Goal: Task Accomplishment & Management: Use online tool/utility

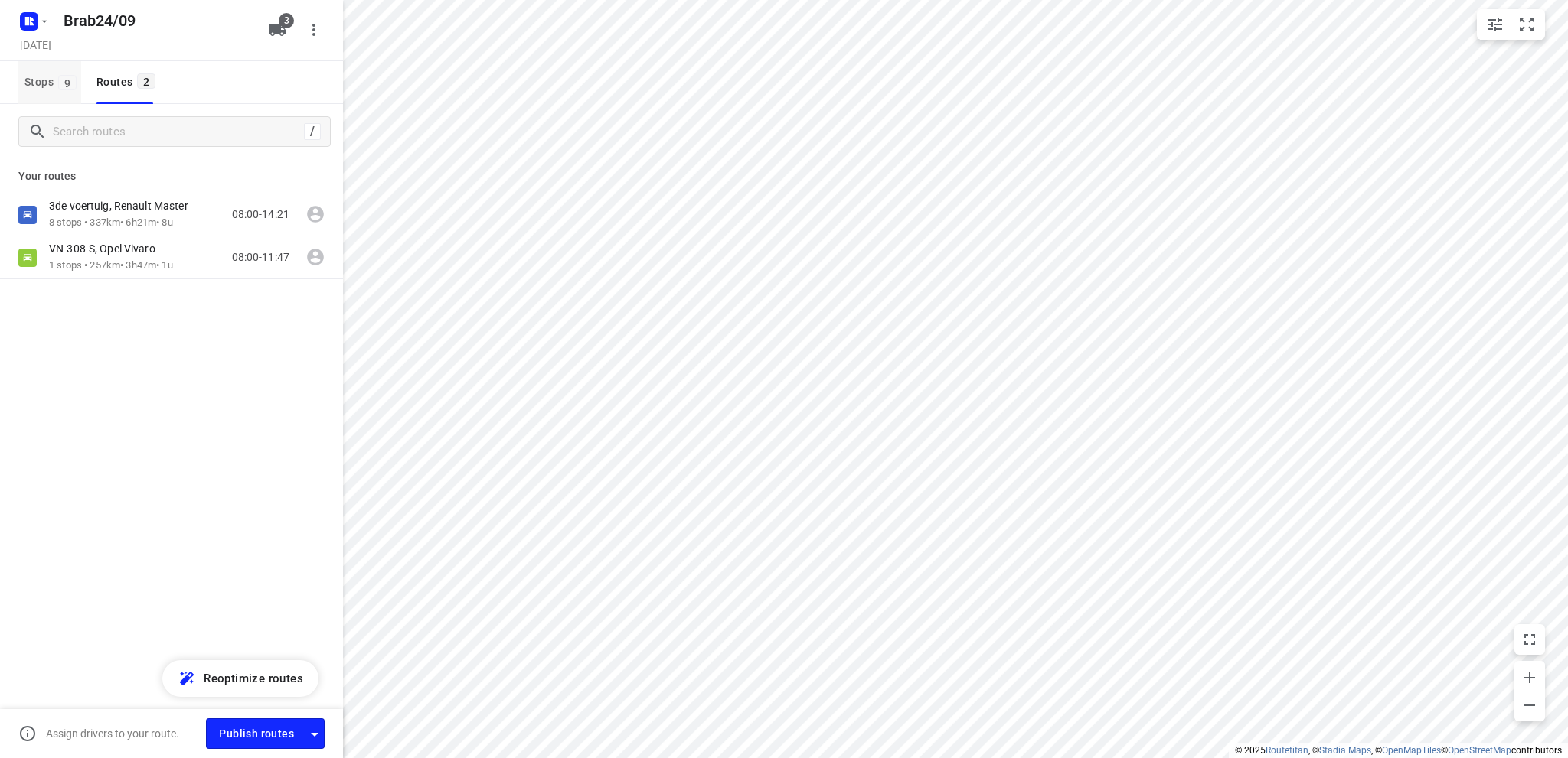
click at [30, 78] on span "Stops 9" at bounding box center [53, 82] width 57 height 19
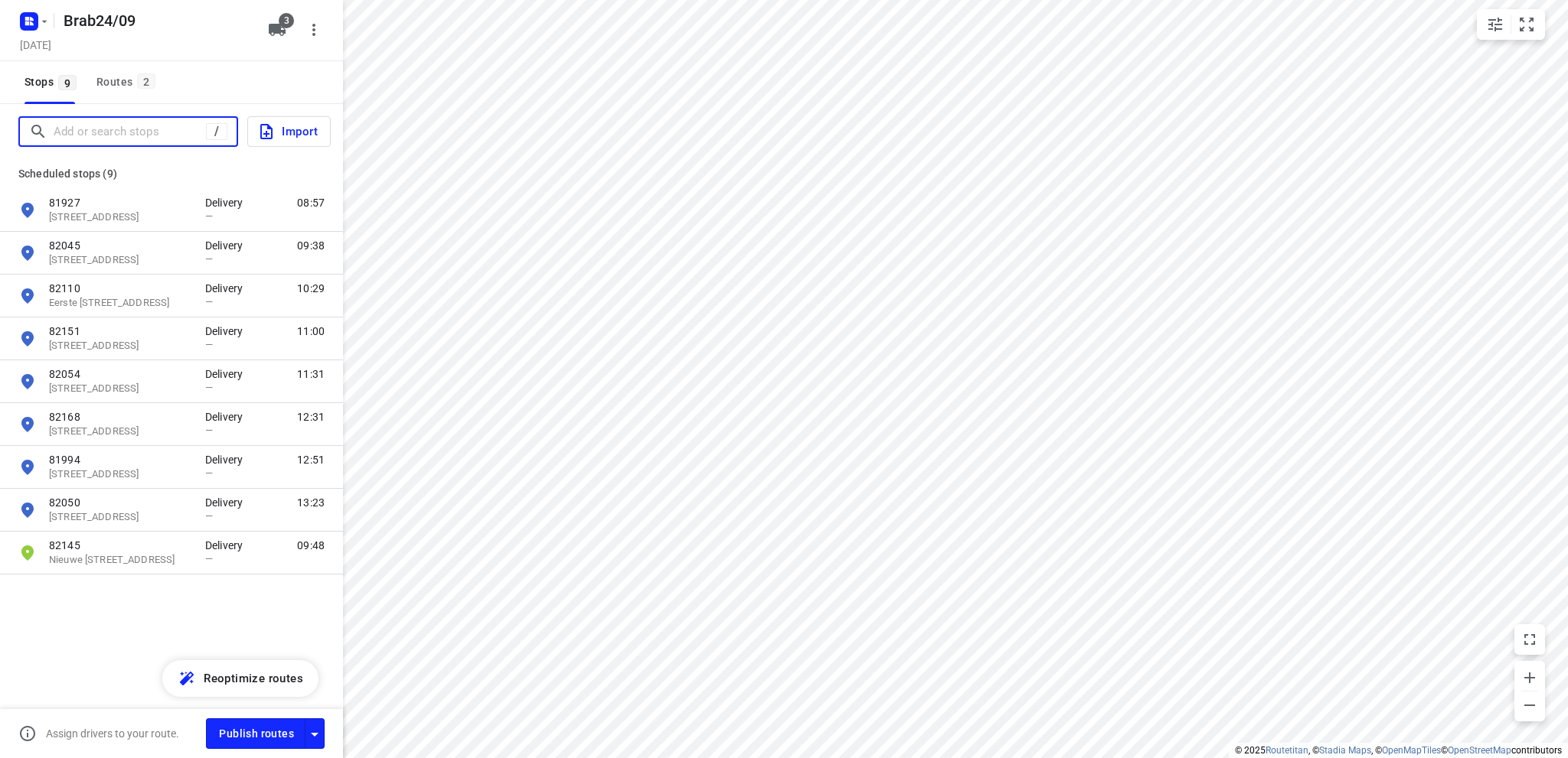
click at [77, 129] on input "Add or search stops" at bounding box center [129, 131] width 152 height 24
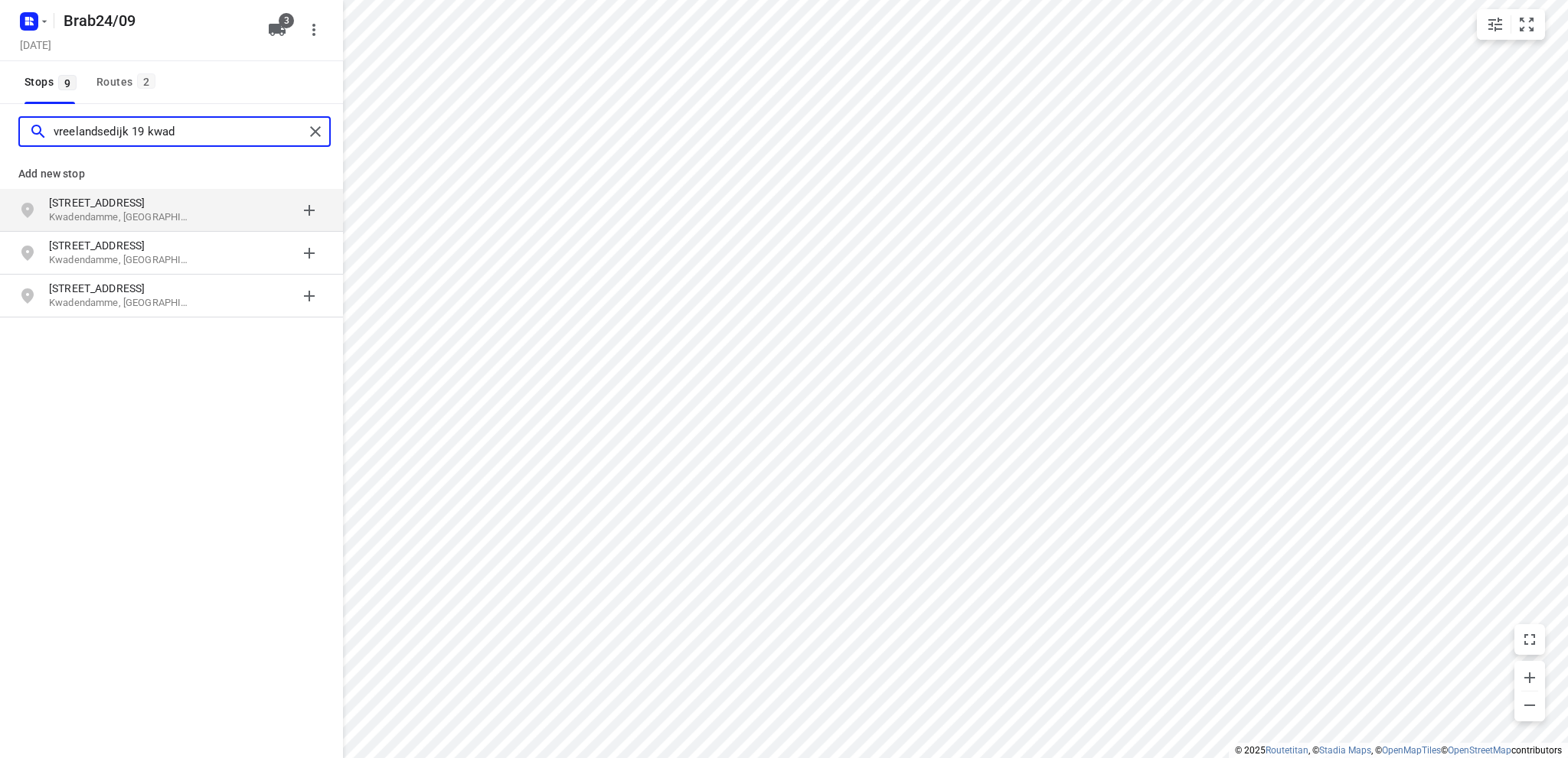
type input "vreelandsedijk 19 kwad"
click at [101, 209] on p "Vreelandsedijk 19" at bounding box center [119, 203] width 141 height 15
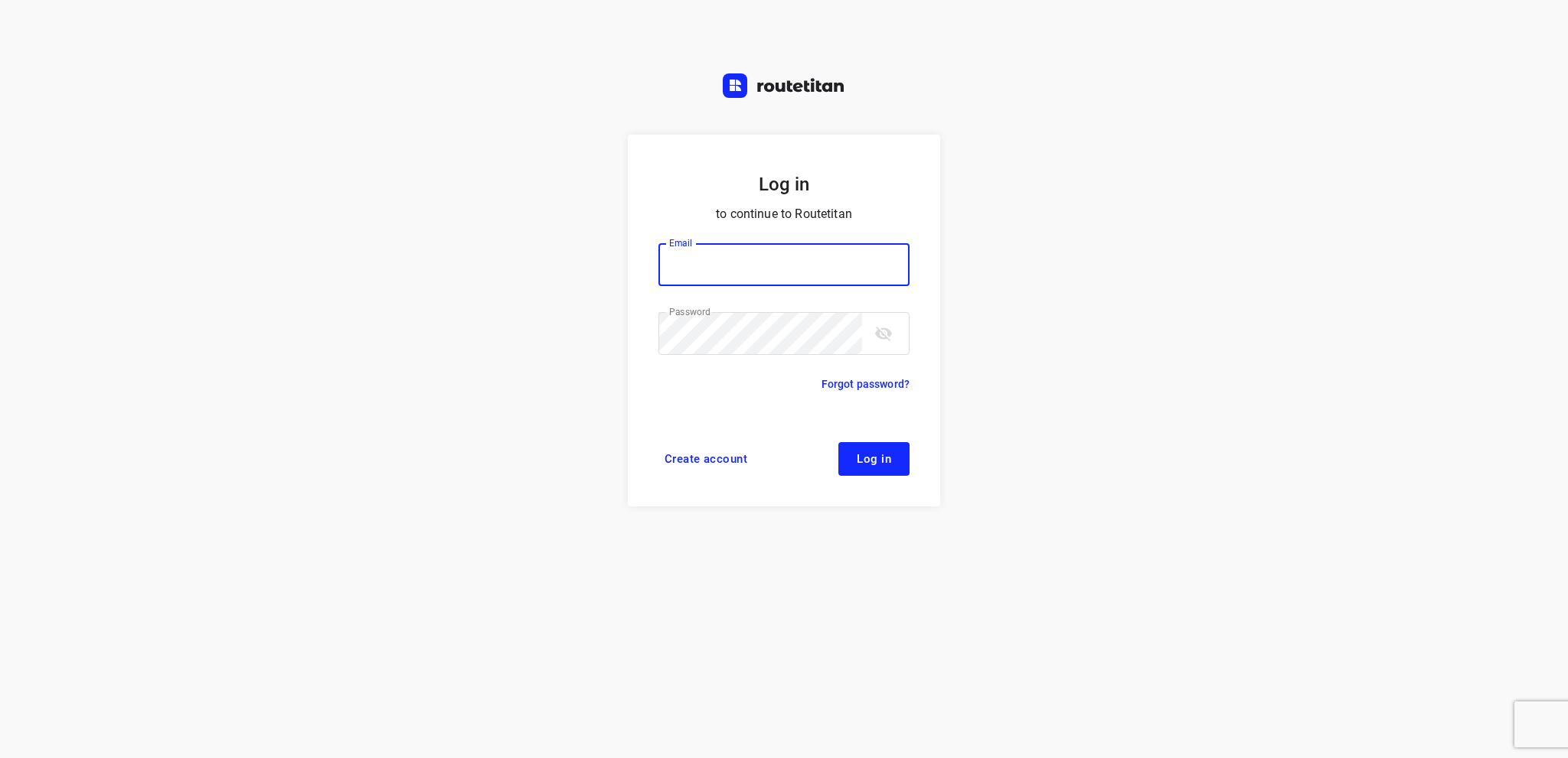
type input "[EMAIL_ADDRESS][DOMAIN_NAME]"
click at [888, 455] on span "Log in" at bounding box center [874, 459] width 34 height 12
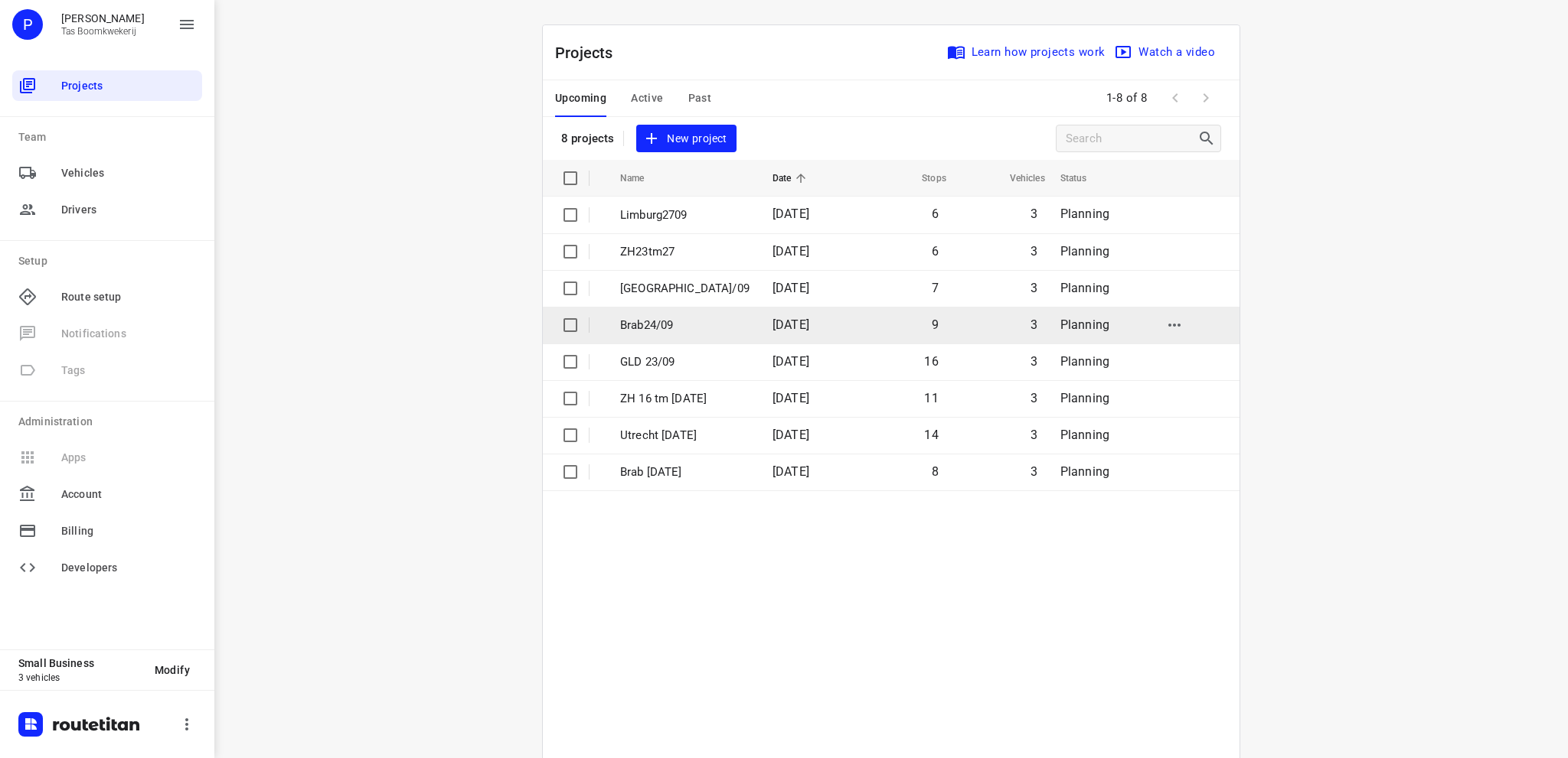
click at [658, 321] on p "Brab24/09" at bounding box center [685, 326] width 129 height 18
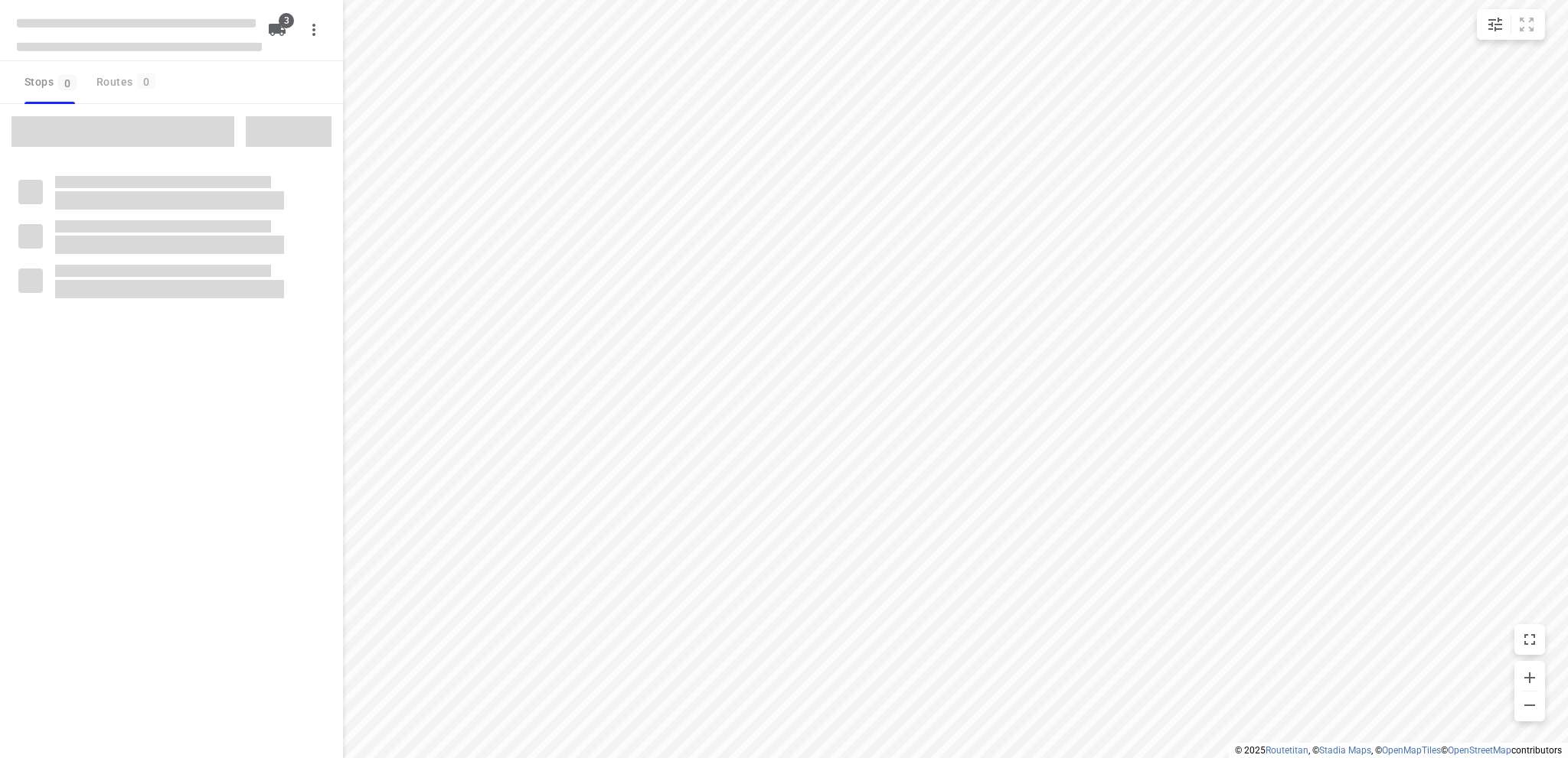
type input "distance"
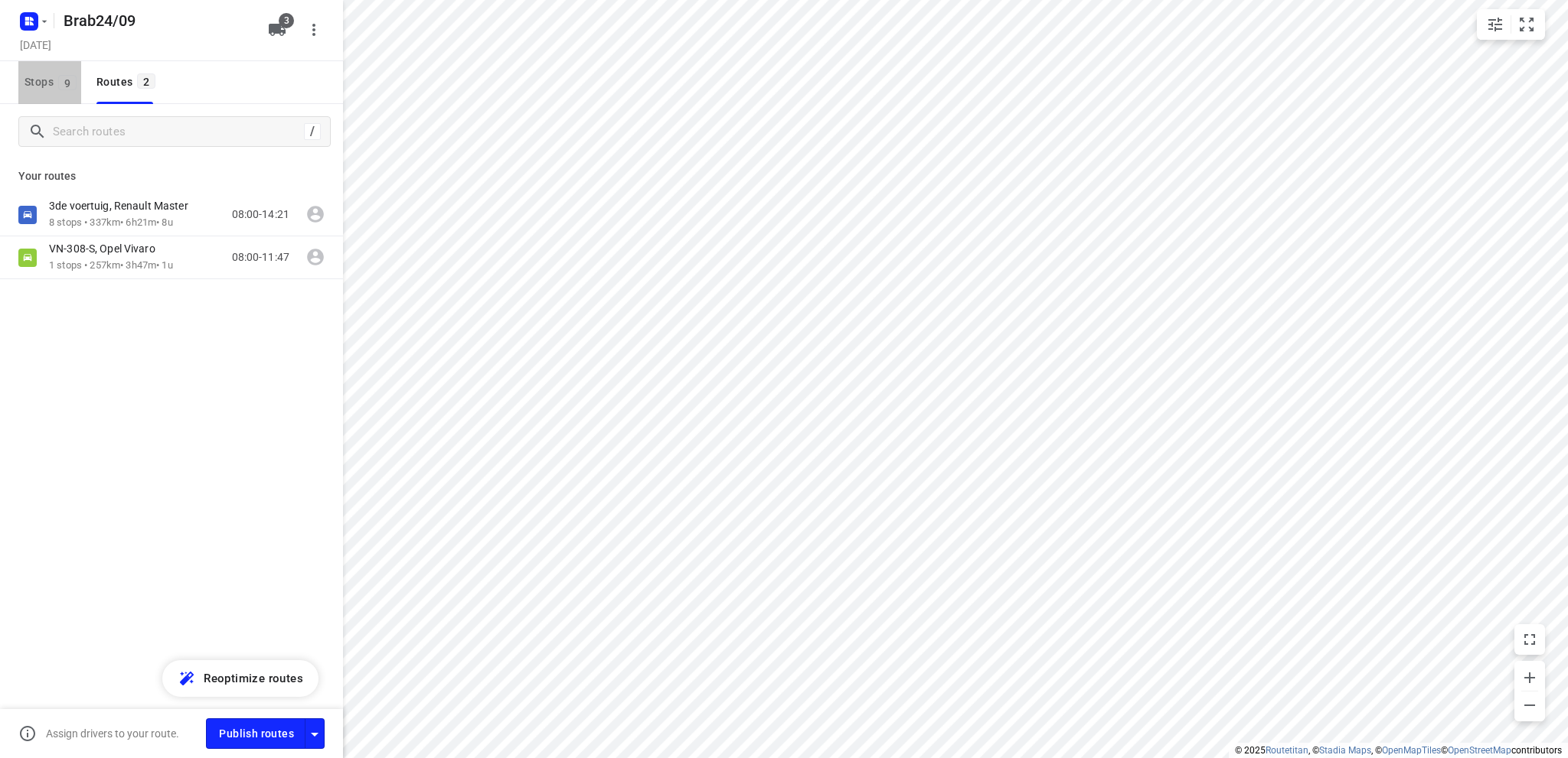
click at [43, 80] on span "Stops 9" at bounding box center [53, 82] width 57 height 19
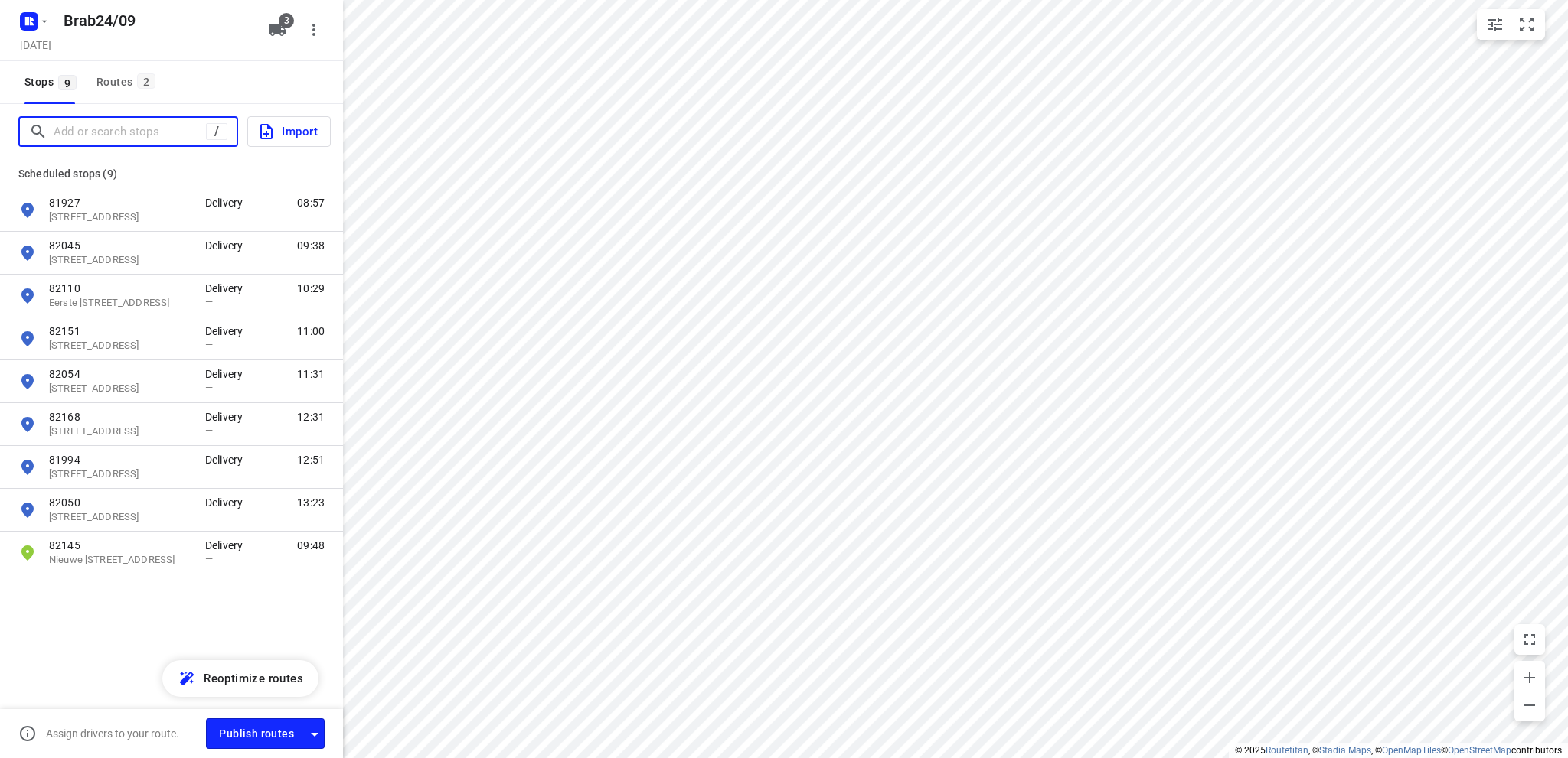
click at [147, 131] on input "Add or search stops" at bounding box center [129, 131] width 152 height 24
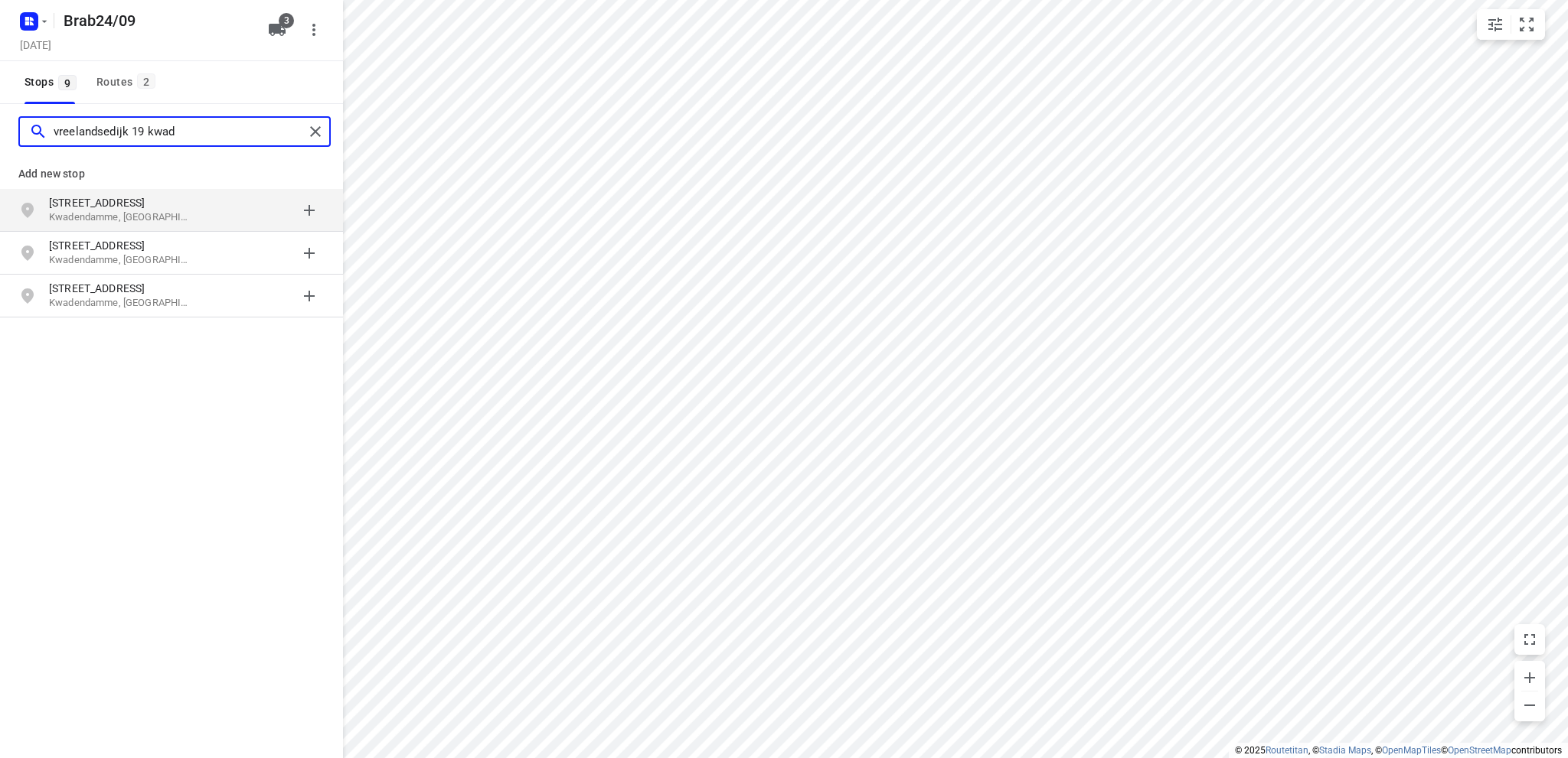
type input "vreelandsedijk 19 kwad"
click at [101, 212] on p "Kwadendamme, [GEOGRAPHIC_DATA]" at bounding box center [119, 217] width 141 height 14
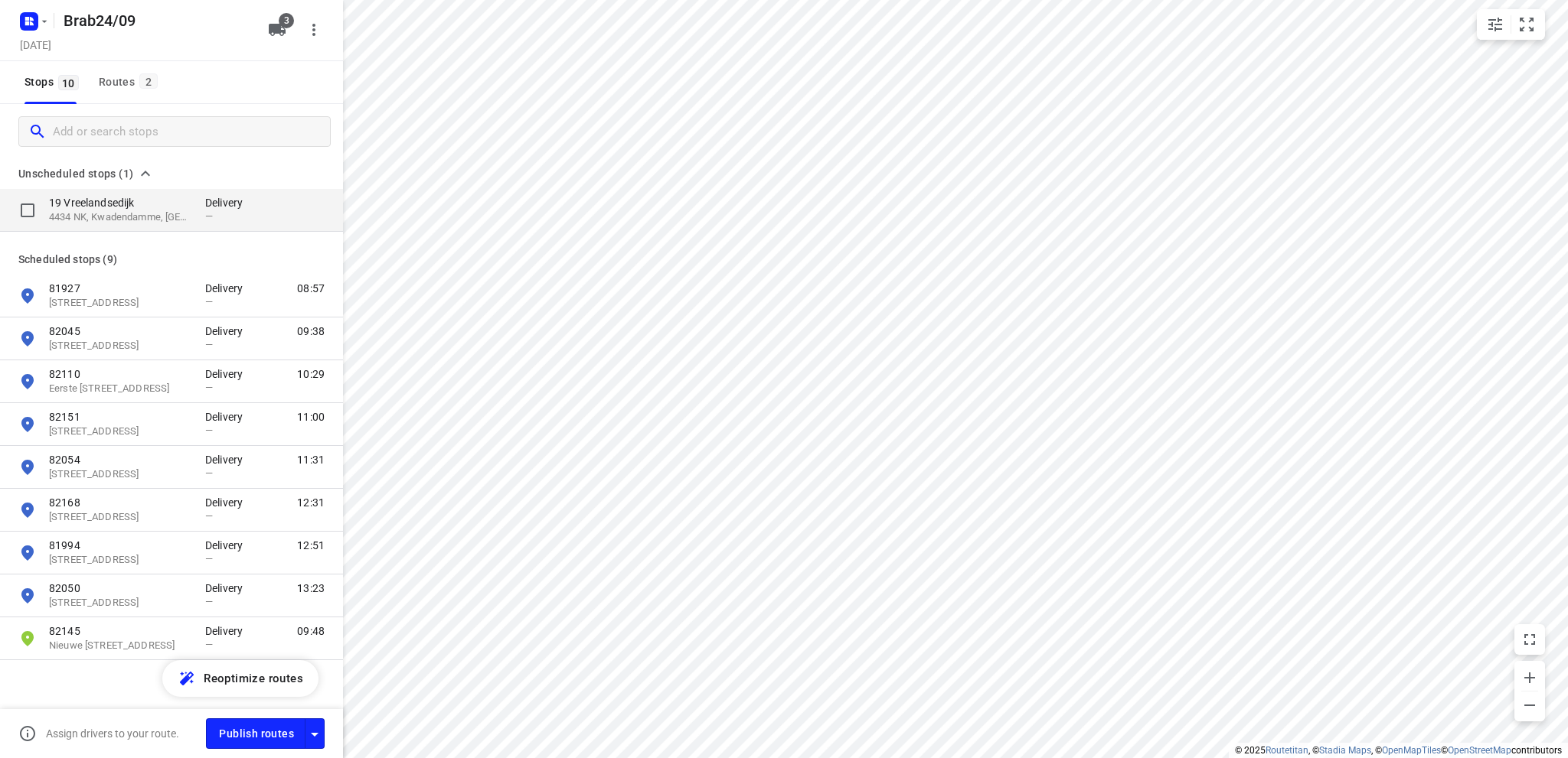
click at [121, 212] on p "4434 NK, Kwadendamme, [GEOGRAPHIC_DATA]" at bounding box center [119, 217] width 141 height 14
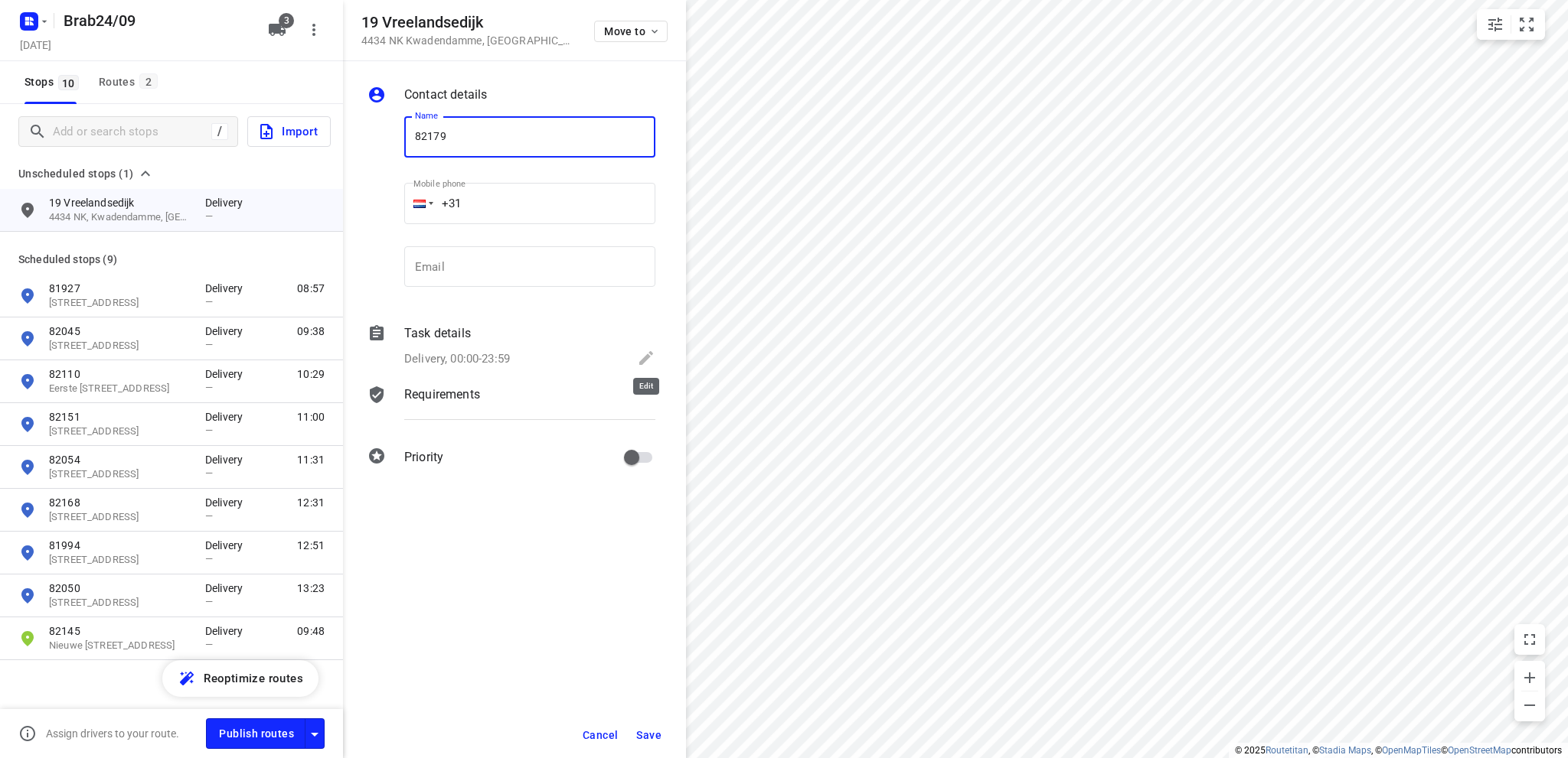
type input "82179"
click at [647, 358] on icon at bounding box center [646, 358] width 14 height 14
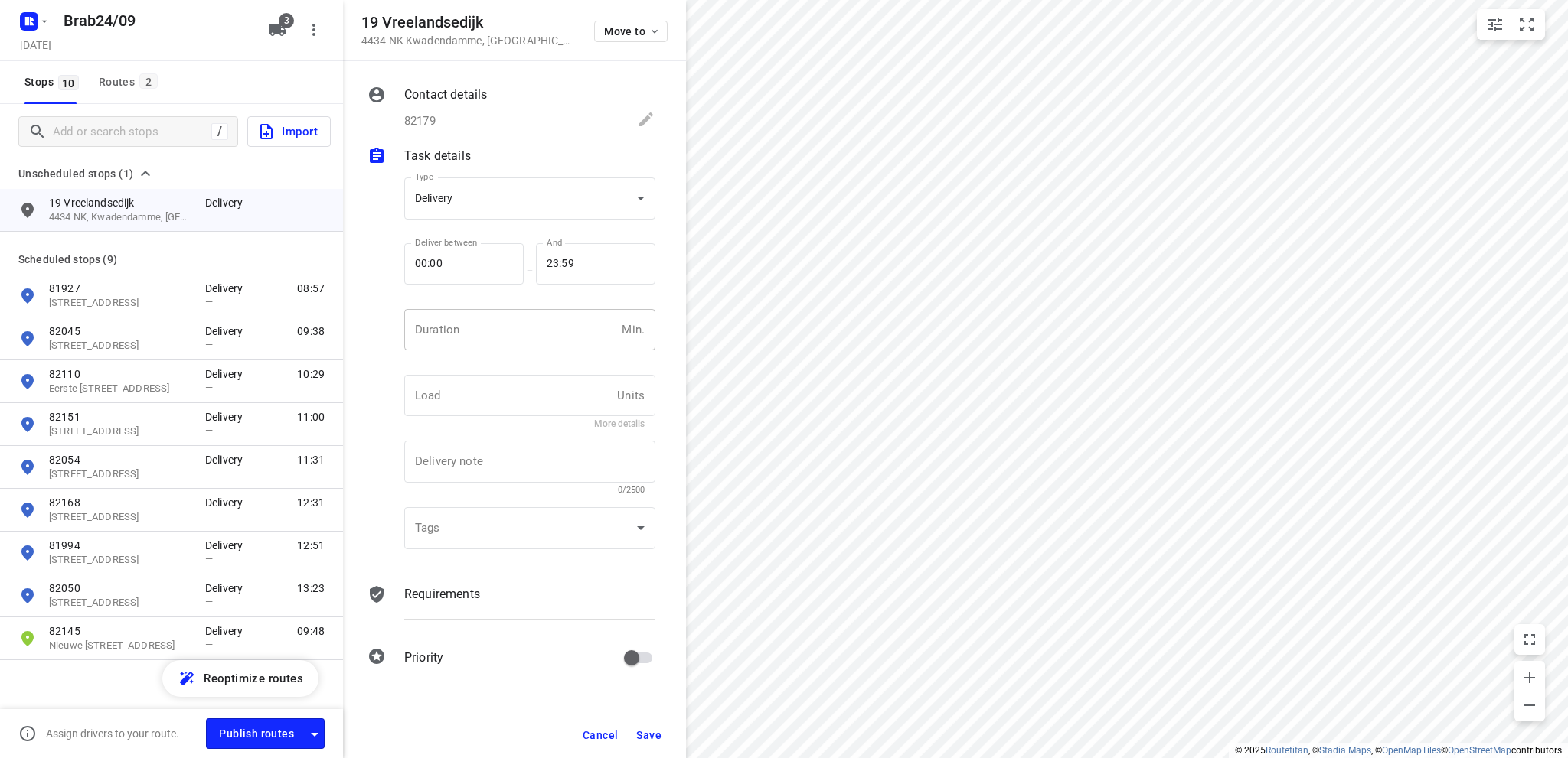
click at [477, 337] on input "number" at bounding box center [510, 329] width 212 height 42
type input "10"
click at [657, 736] on span "Save" at bounding box center [649, 734] width 26 height 12
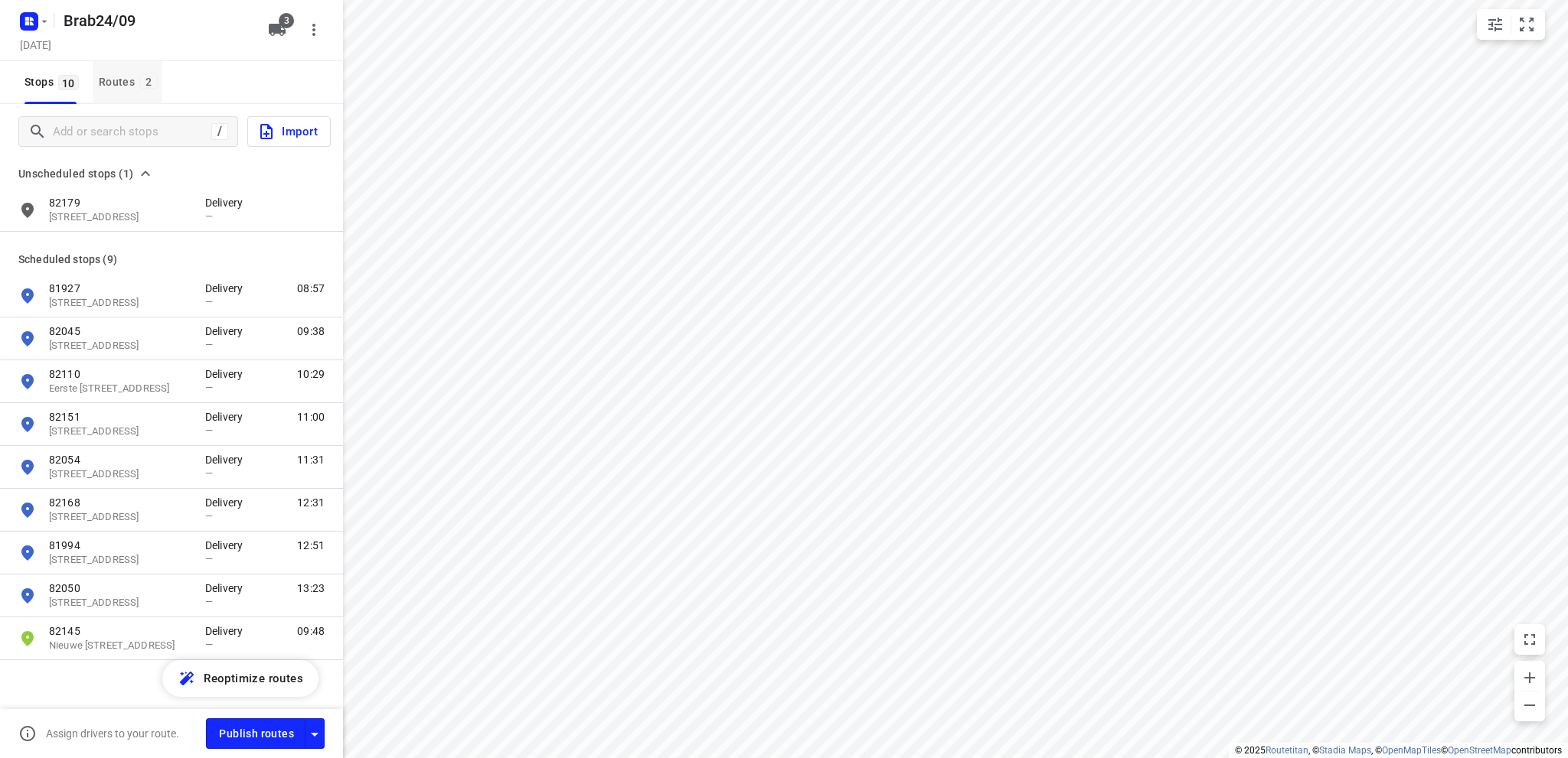
click at [116, 77] on div "Routes 2" at bounding box center [130, 82] width 63 height 19
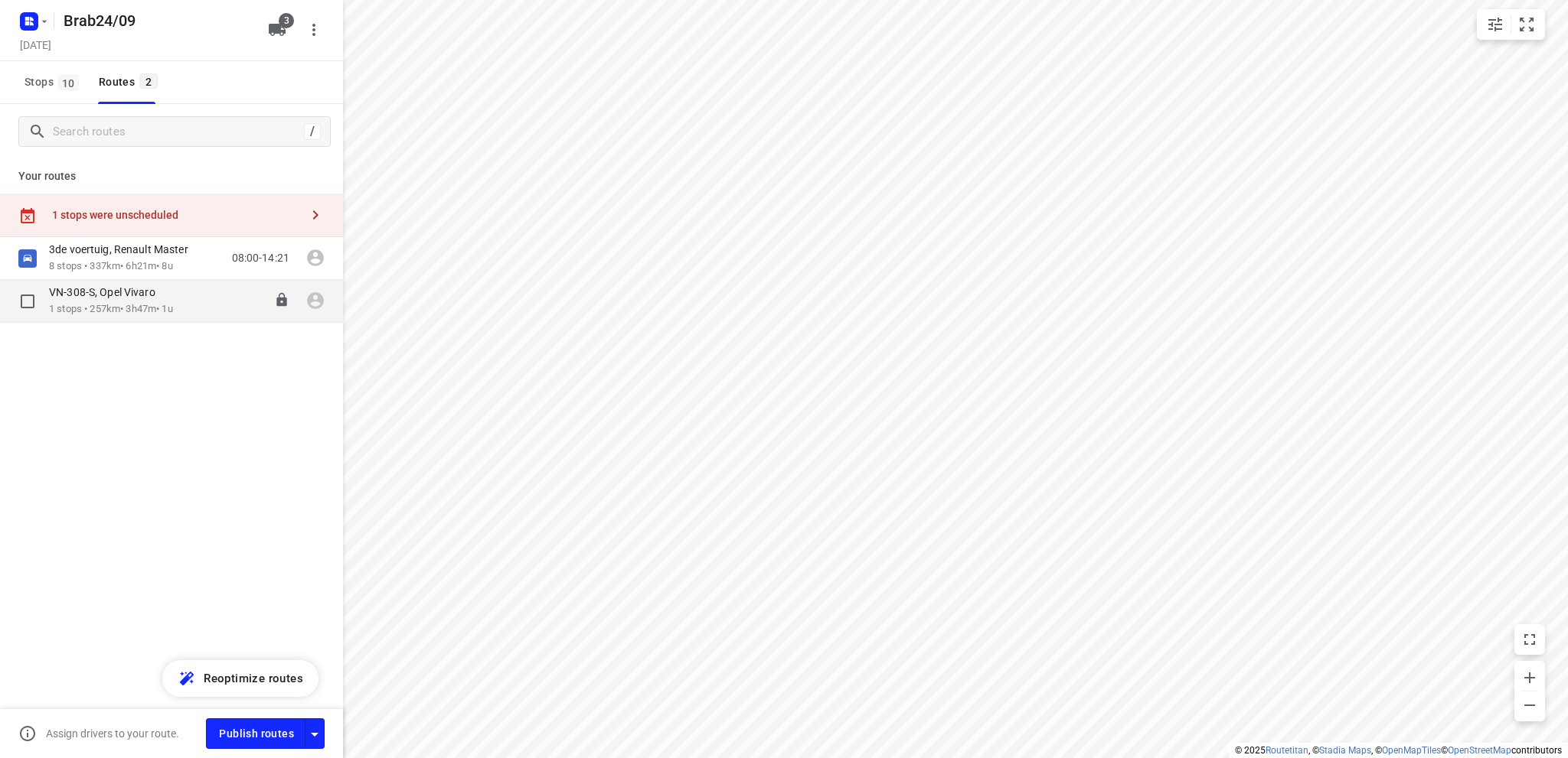
click at [135, 299] on p "VN-308-S, Opel Vivaro" at bounding box center [107, 292] width 115 height 14
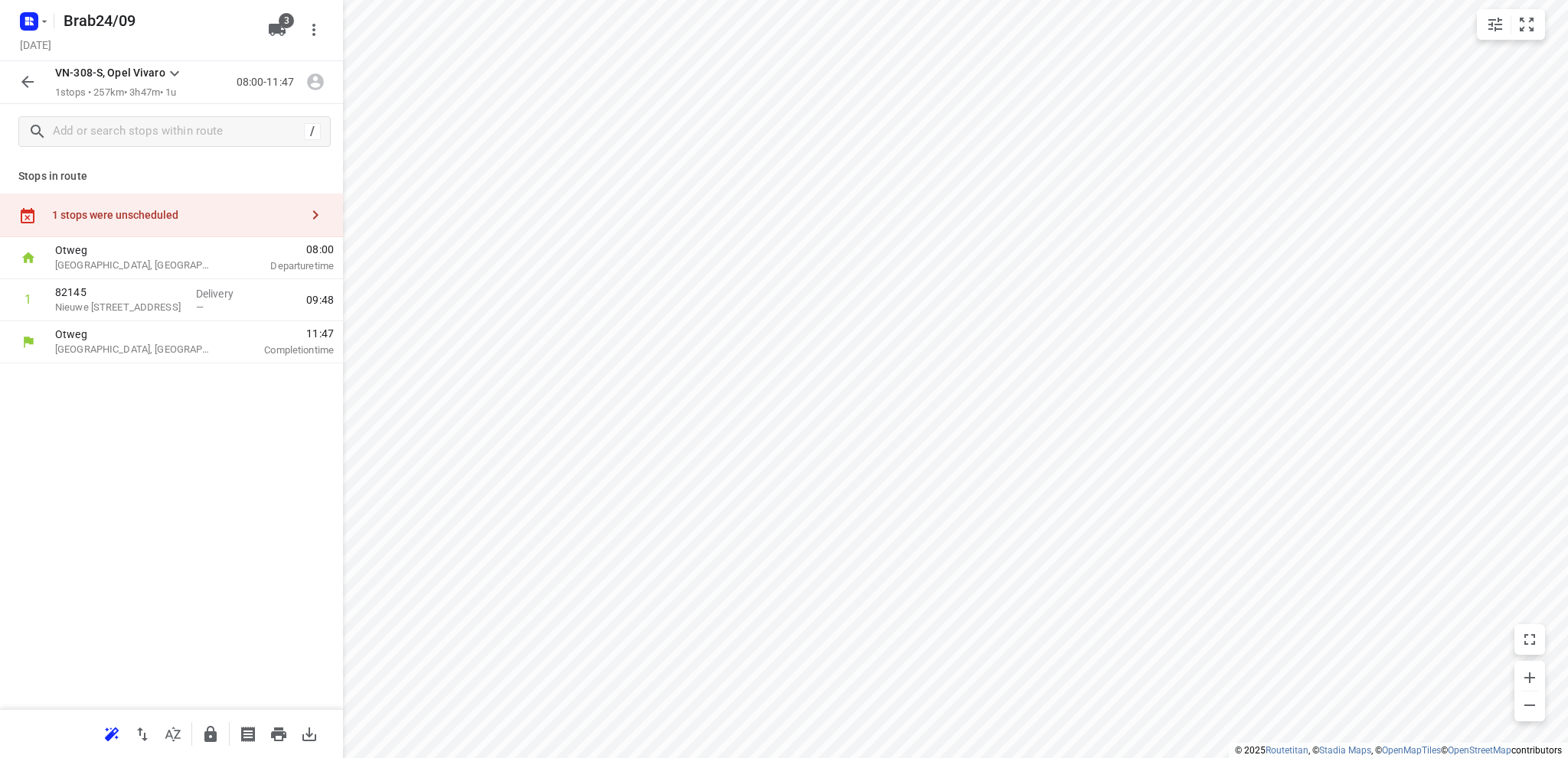
click at [189, 216] on div "1 stops were unscheduled" at bounding box center [176, 214] width 248 height 12
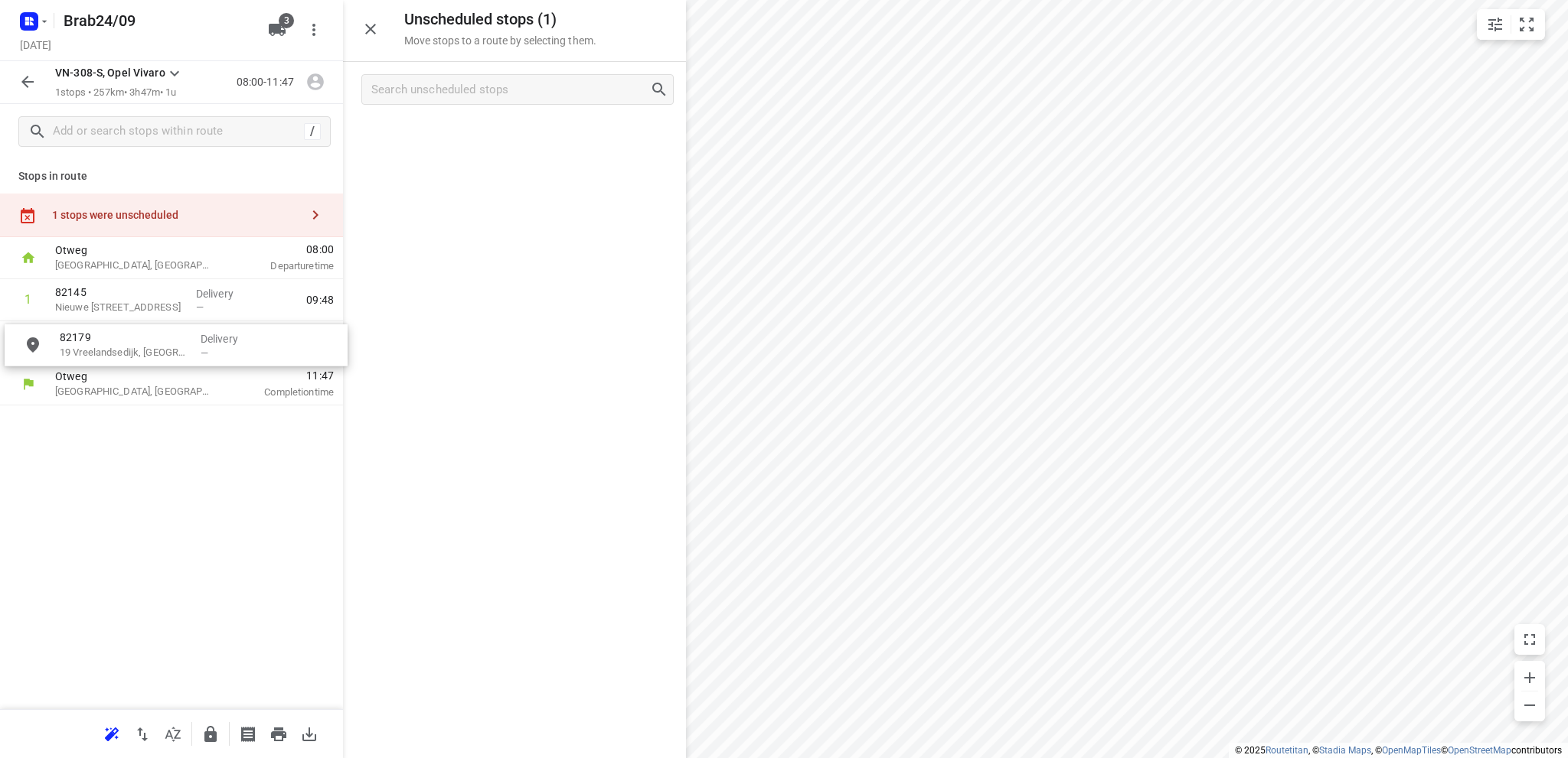
drag, startPoint x: 454, startPoint y: 147, endPoint x: 111, endPoint y: 362, distance: 404.8
